Goal: Task Accomplishment & Management: Use online tool/utility

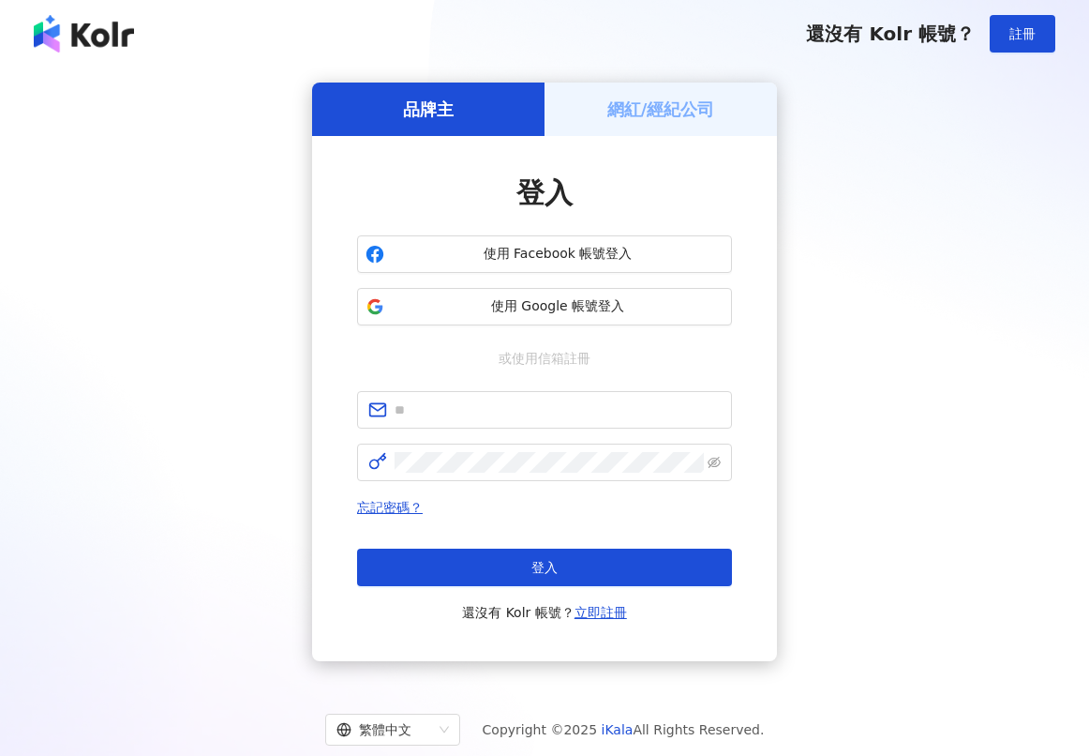
click at [594, 306] on span "使用 Google 帳號登入" at bounding box center [558, 306] width 332 height 19
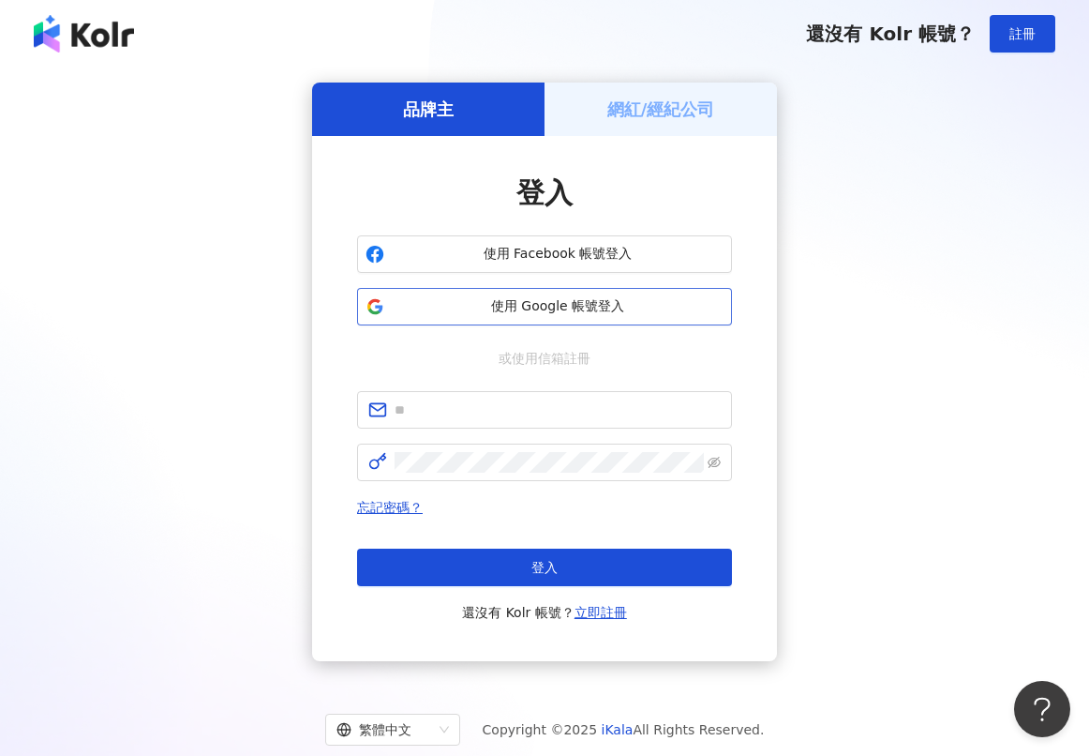
click at [575, 300] on span "使用 Google 帳號登入" at bounding box center [558, 306] width 332 height 19
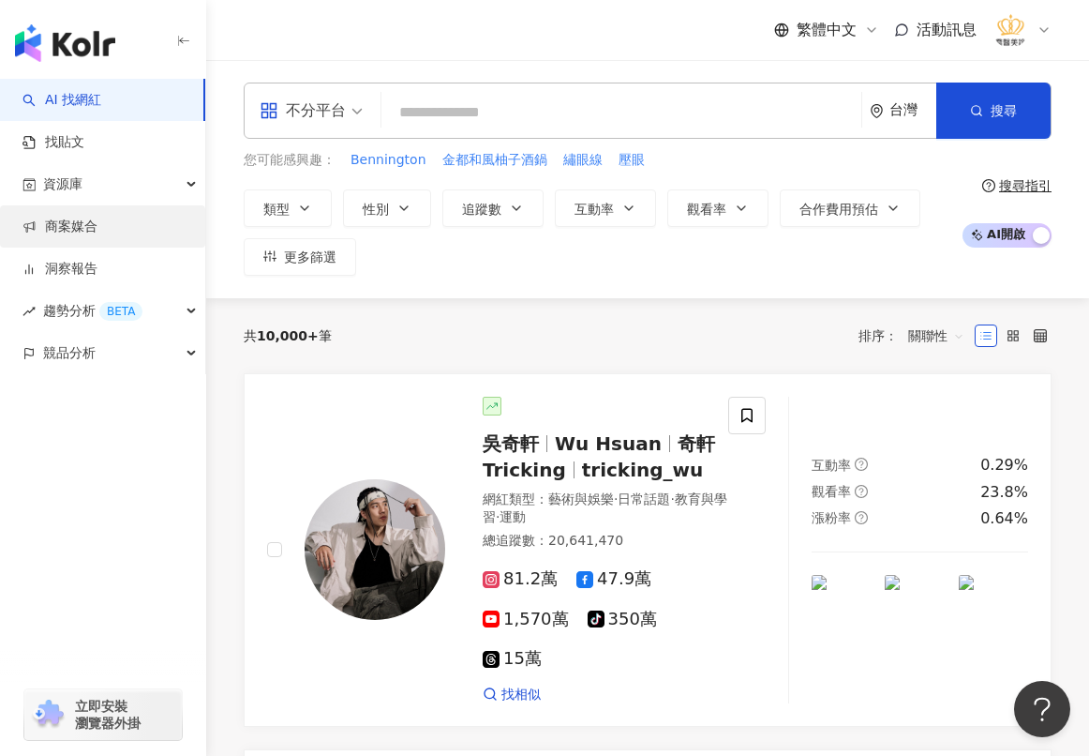
click at [92, 232] on link "商案媒合" at bounding box center [59, 226] width 75 height 19
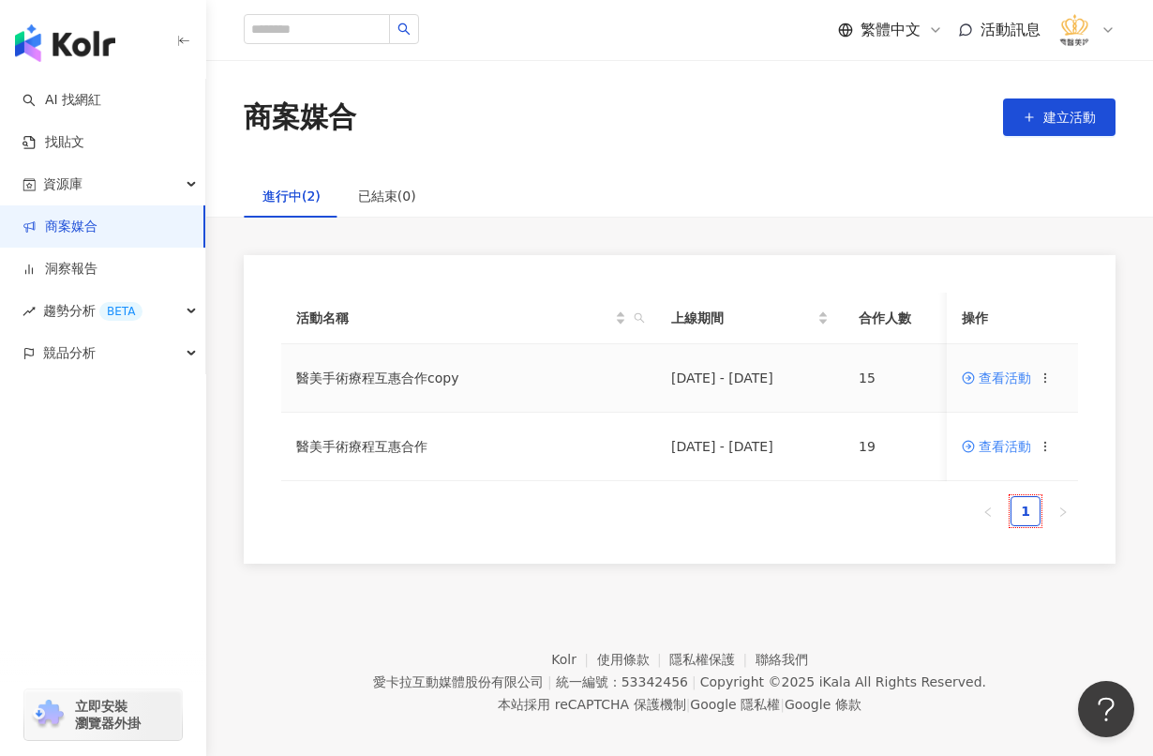
click at [994, 375] on span "查看活動" at bounding box center [996, 377] width 69 height 13
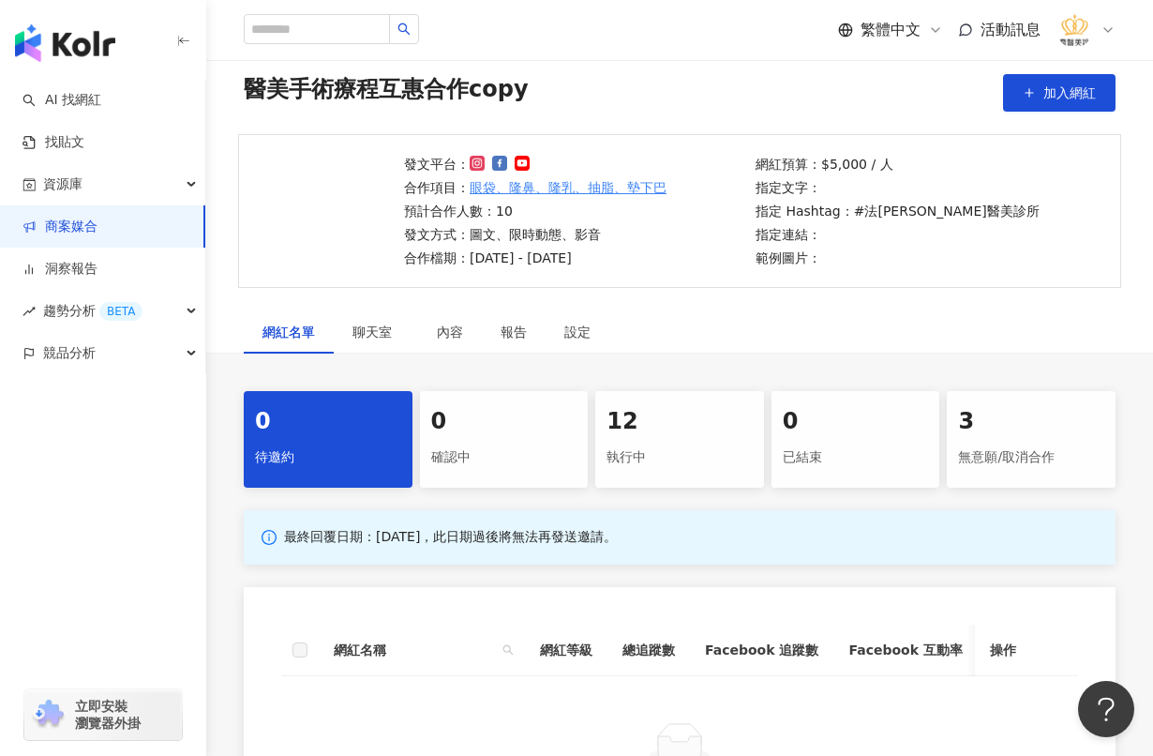
scroll to position [94, 0]
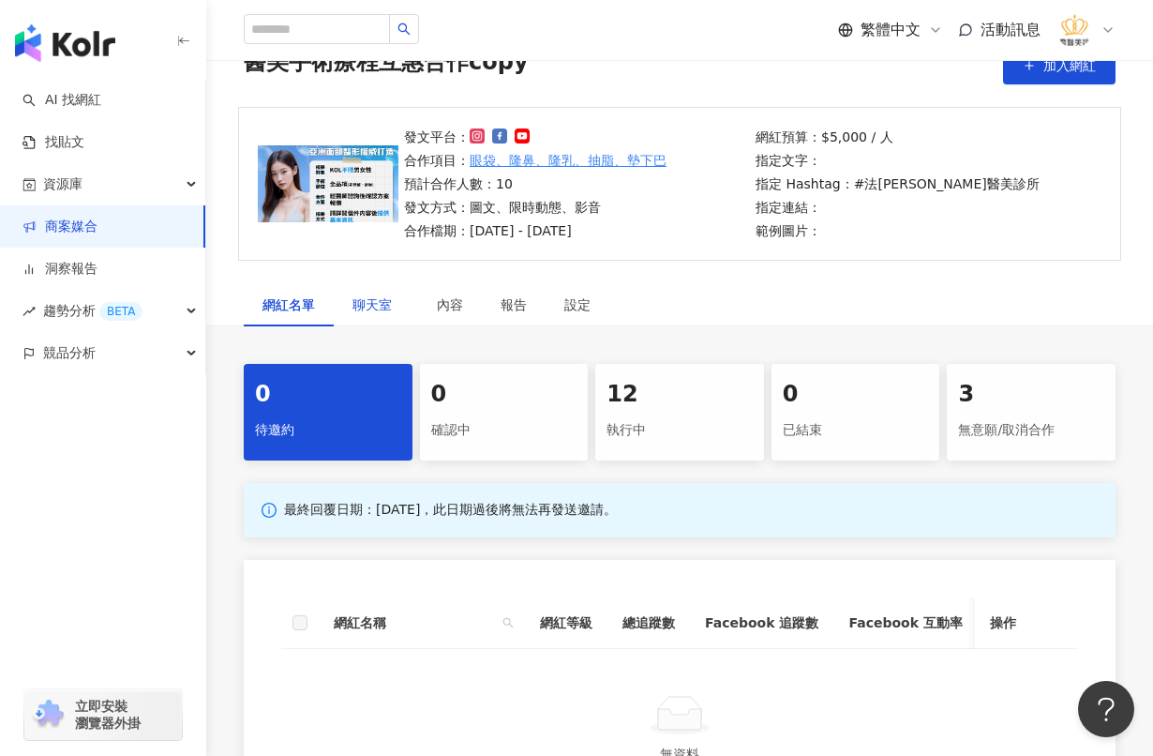
click at [366, 311] on span "聊天室" at bounding box center [375, 304] width 47 height 13
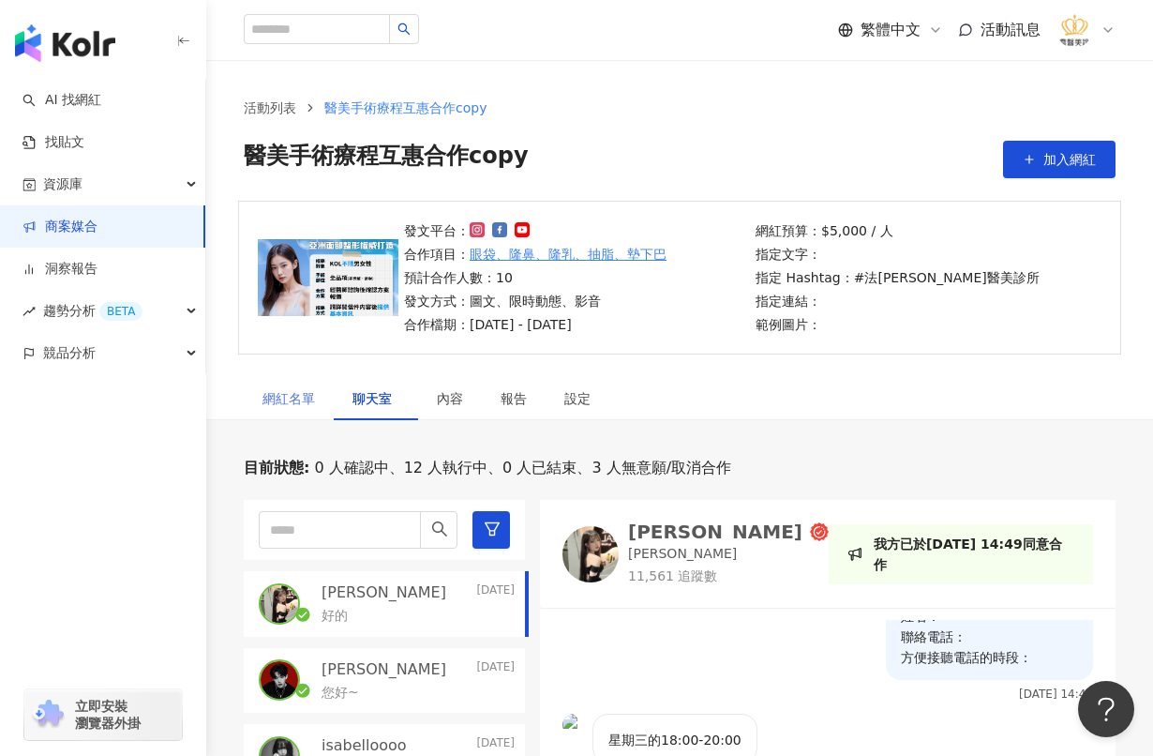
click at [285, 411] on div "網紅名單" at bounding box center [289, 398] width 90 height 43
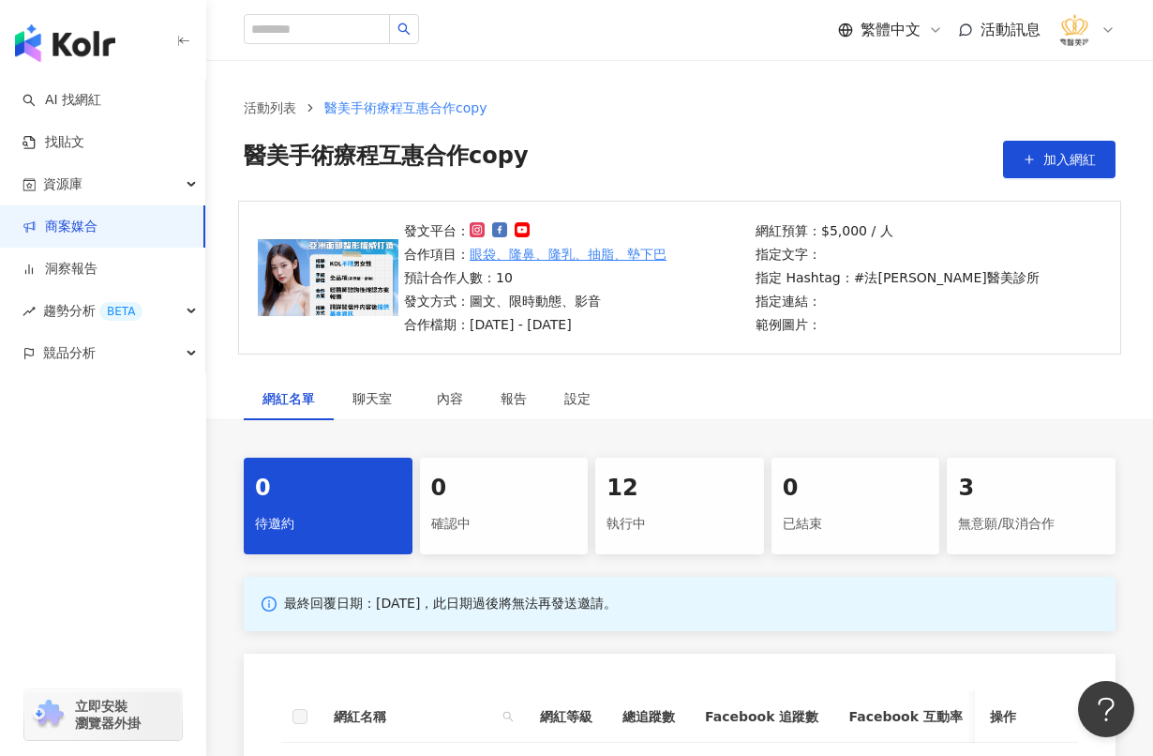
click at [477, 512] on div "確認中" at bounding box center [504, 524] width 146 height 32
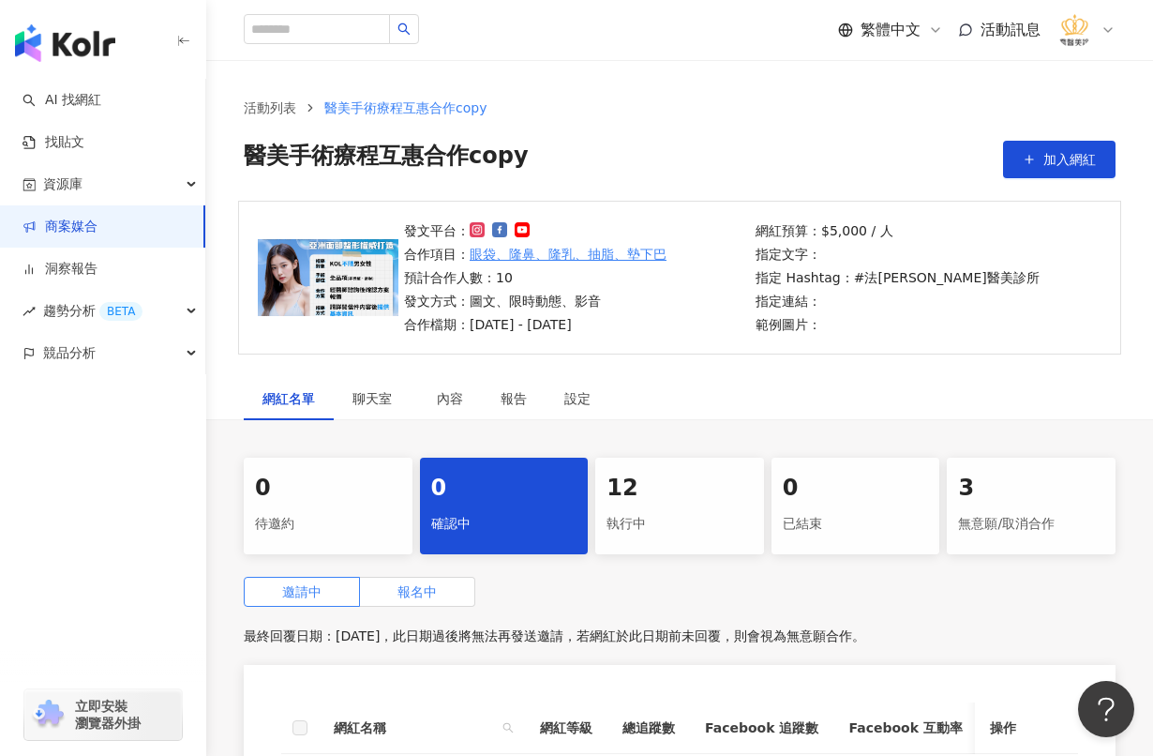
click at [412, 592] on span "報名中" at bounding box center [416, 591] width 39 height 15
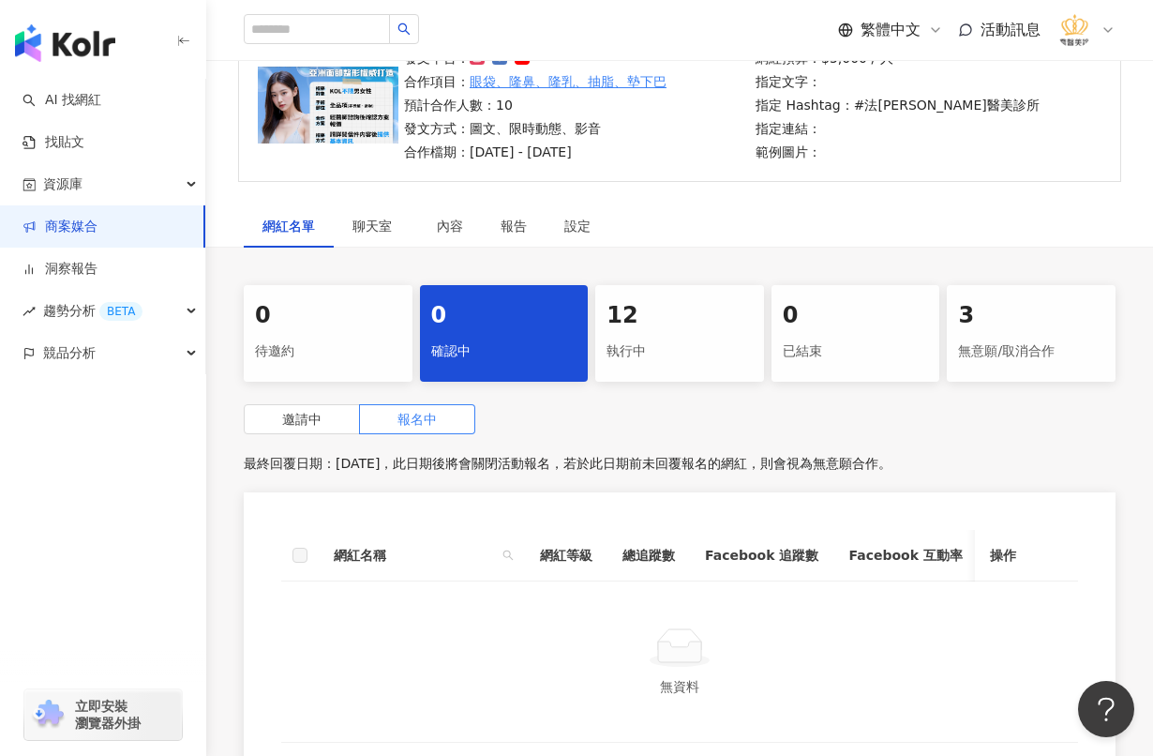
scroll to position [375, 0]
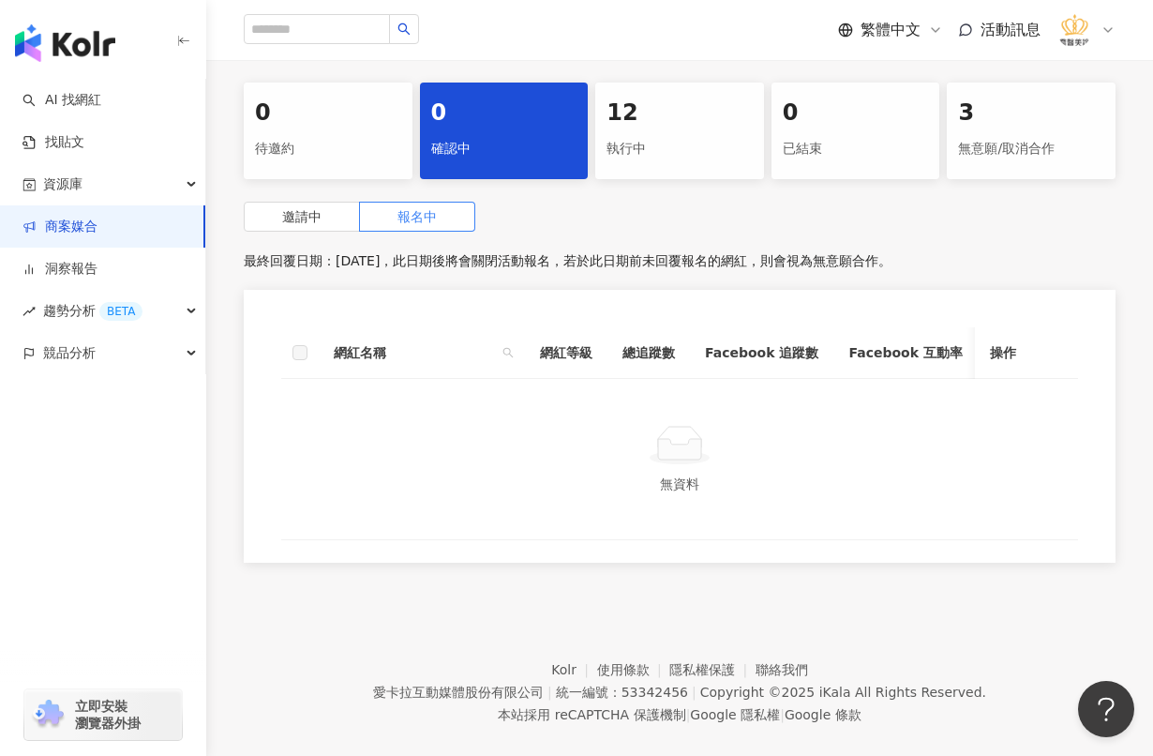
click at [333, 133] on div "待邀約" at bounding box center [328, 149] width 146 height 32
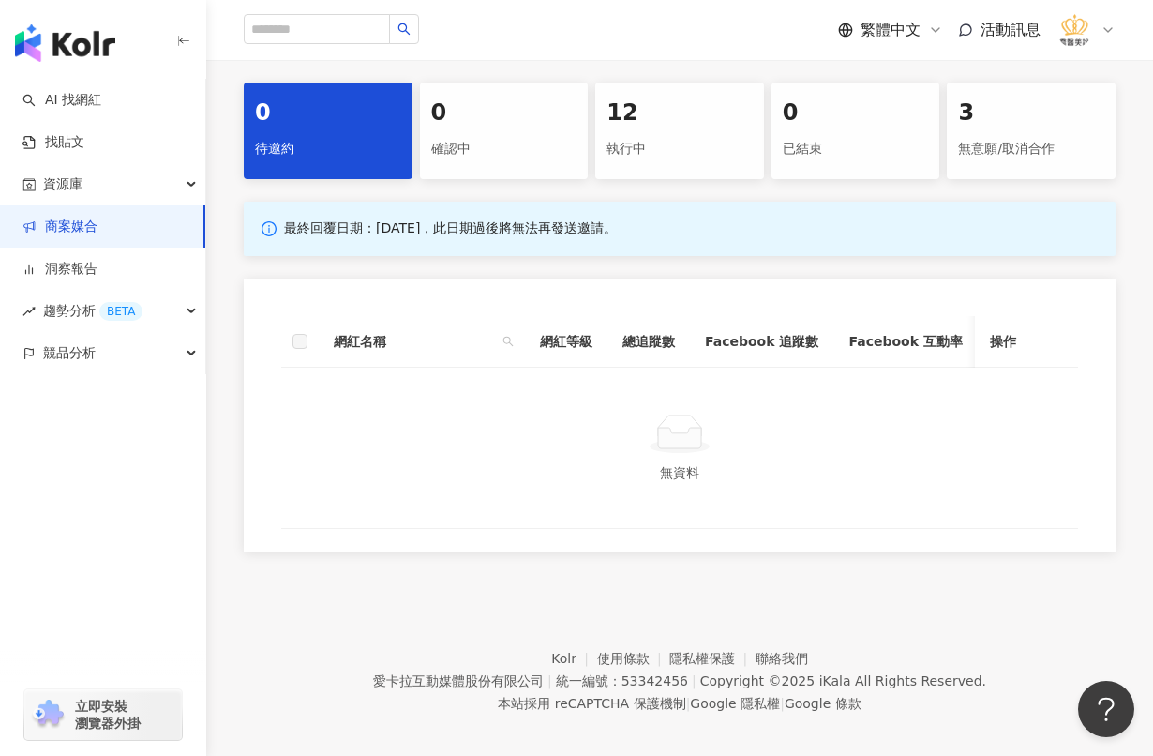
click at [522, 142] on div "確認中" at bounding box center [504, 149] width 146 height 32
